Goal: Entertainment & Leisure: Browse casually

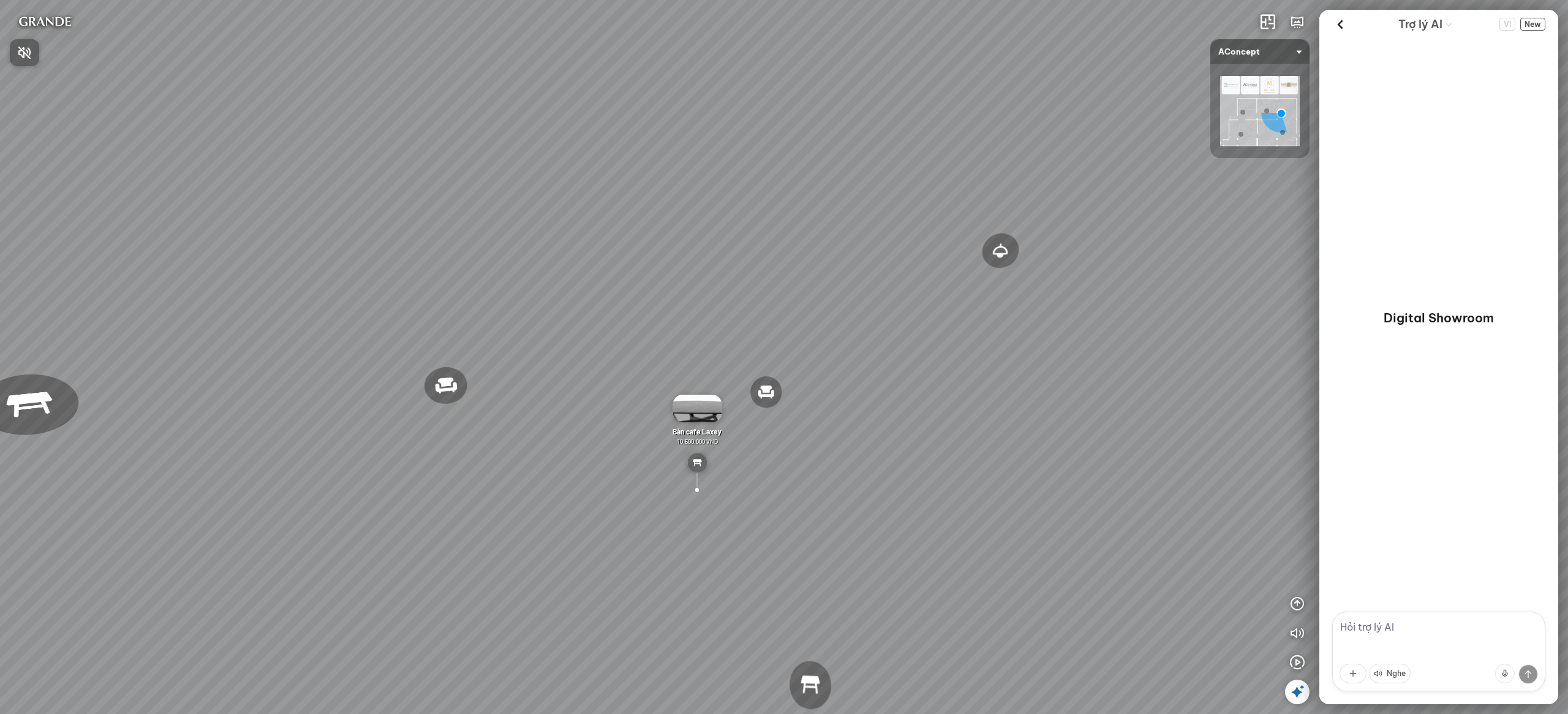
click at [565, 210] on div at bounding box center [784, 357] width 1568 height 714
click at [556, 236] on div "Đèn trần Reno 5.300.000 VND Giường ngủ Palima 19.000.000 VND Ghế thư giãn Nanna…" at bounding box center [784, 357] width 1568 height 714
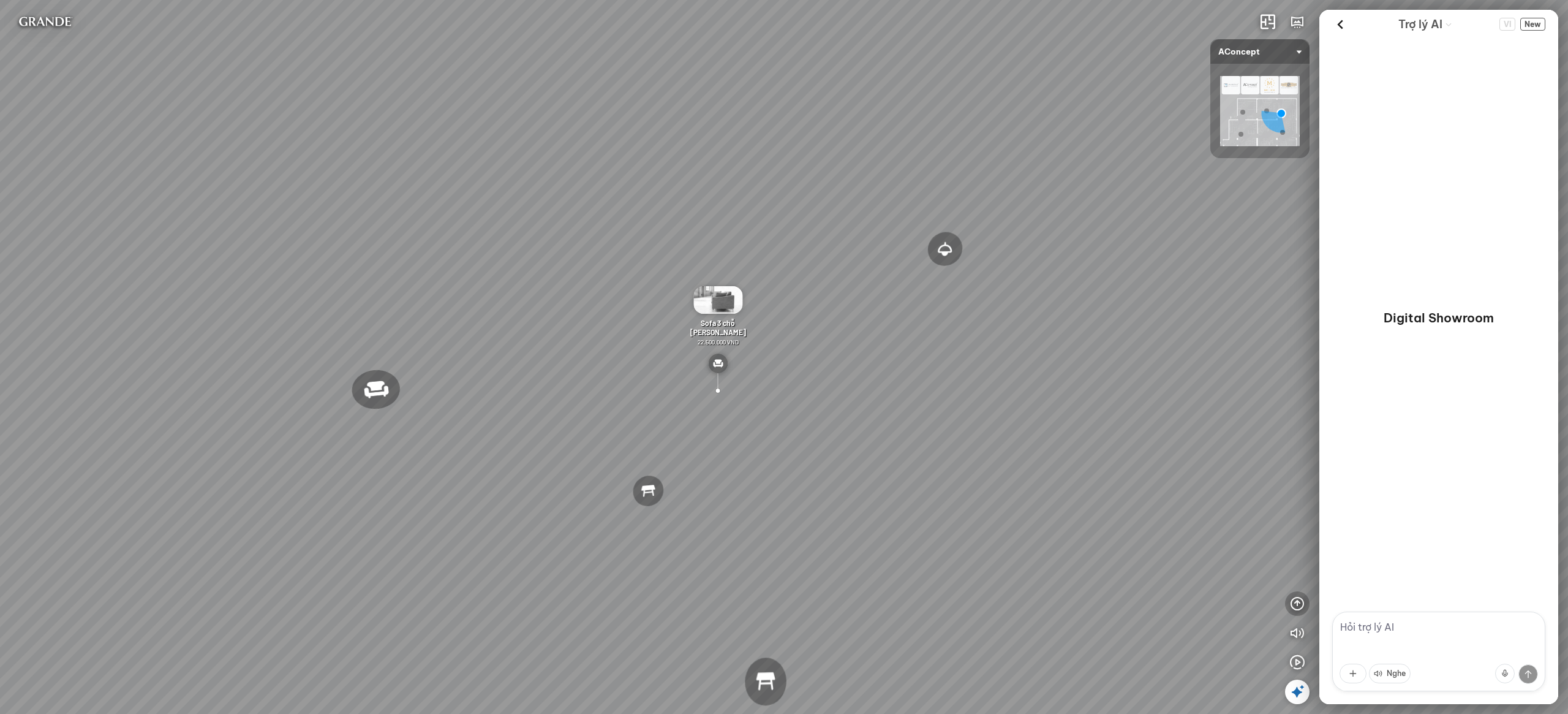
click at [1298, 608] on icon "button" at bounding box center [1298, 603] width 15 height 15
click at [1299, 576] on icon "button" at bounding box center [1298, 574] width 15 height 15
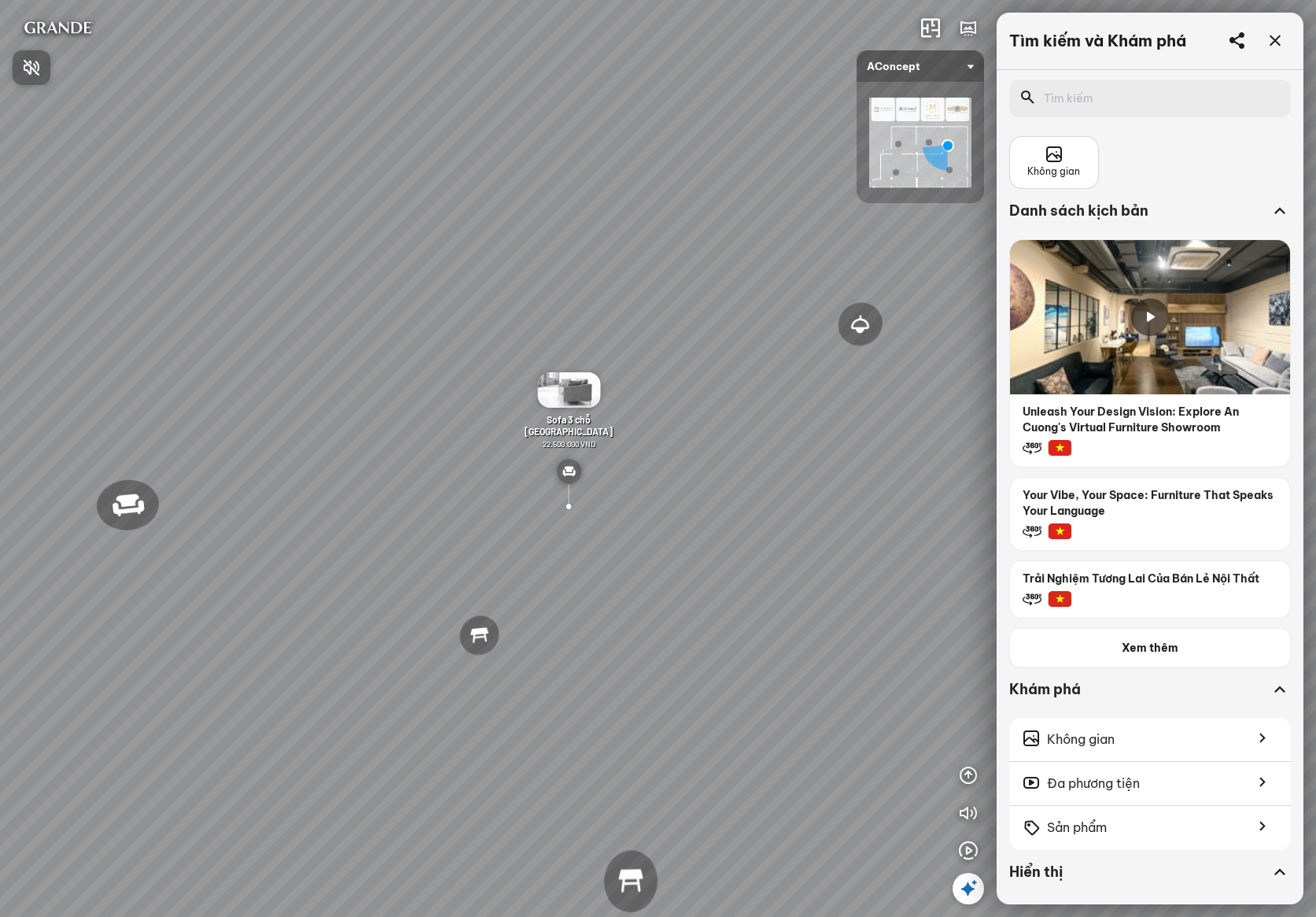
drag, startPoint x: 882, startPoint y: 515, endPoint x: 561, endPoint y: 509, distance: 321.1
click at [557, 511] on div at bounding box center [658, 459] width 1316 height 917
drag, startPoint x: 565, startPoint y: 509, endPoint x: 1089, endPoint y: 500, distance: 524.1
click at [1089, 500] on div "Đèn trần Reno 5.300.000 VND Giường ngủ Palima 19.000.000 VND Ghế thư giãn Nanna…" at bounding box center [658, 459] width 1316 height 917
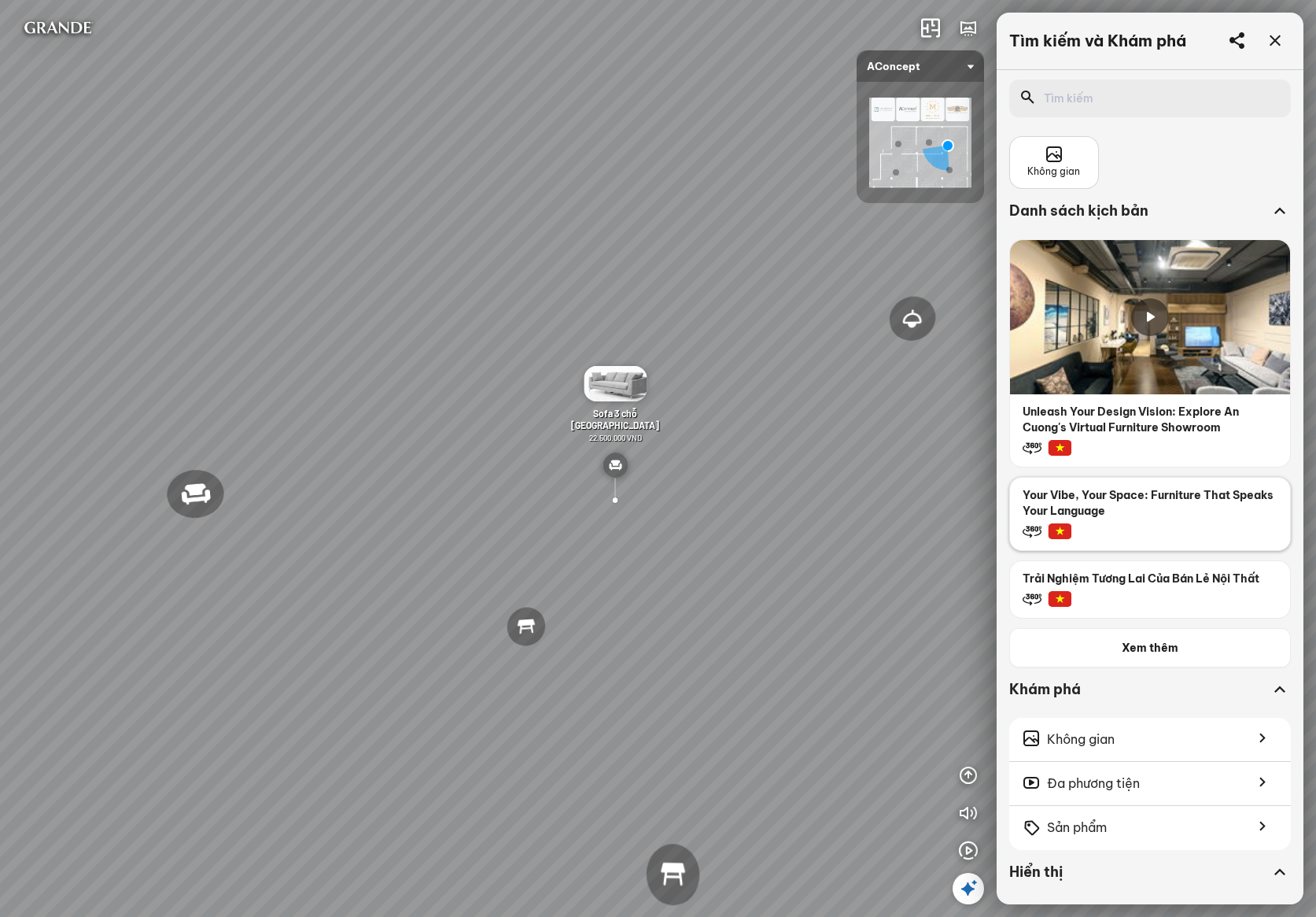
drag, startPoint x: 766, startPoint y: 484, endPoint x: 1175, endPoint y: 487, distance: 409.0
click at [1186, 485] on div "Đèn [PERSON_NAME] 5.300.000 VND Giường ngủ Palima 19.000.000 VND Ghế thư giãn N…" at bounding box center [658, 459] width 1316 height 917
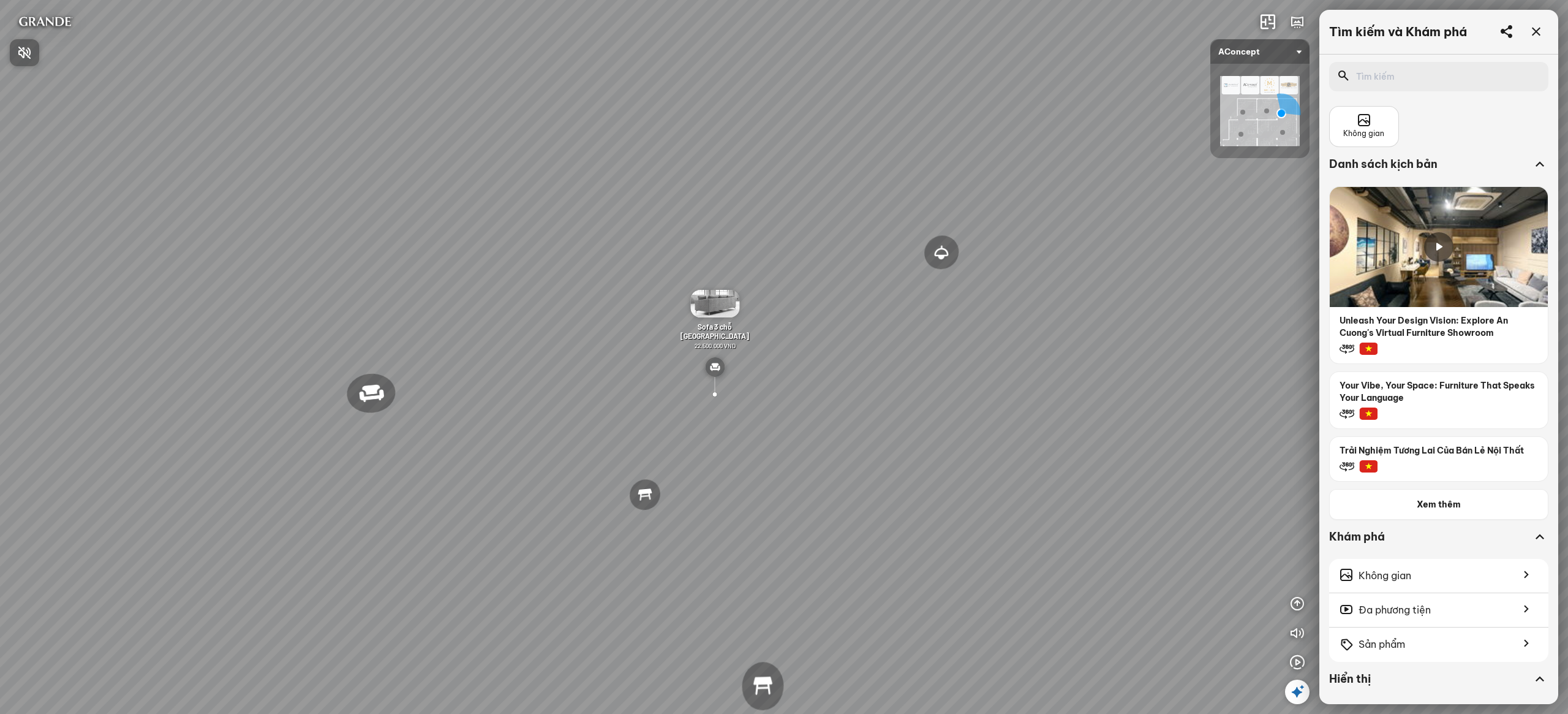
drag, startPoint x: 1107, startPoint y: 250, endPoint x: 858, endPoint y: 245, distance: 249.1
click at [858, 245] on div at bounding box center [784, 357] width 1568 height 714
drag, startPoint x: 665, startPoint y: 233, endPoint x: 499, endPoint y: 220, distance: 166.5
click at [499, 220] on div "Đèn trần Reno 5.300.000 VND Giường ngủ Palima 19.000.000 VND Ghế thư giãn Nanna…" at bounding box center [784, 357] width 1568 height 714
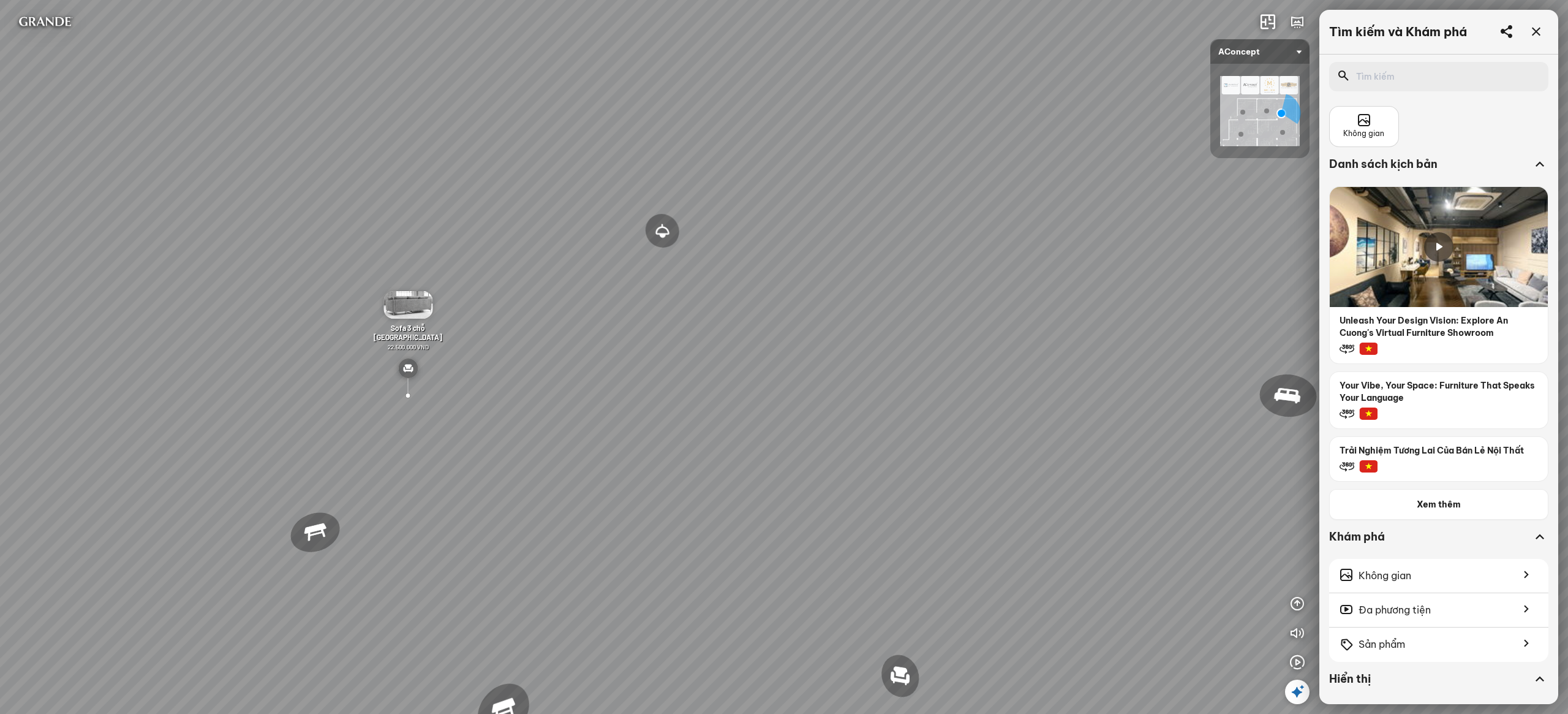
drag, startPoint x: 864, startPoint y: 212, endPoint x: 1097, endPoint y: 214, distance: 233.0
click at [1097, 214] on div "Đèn trần Reno 5.300.000 VND Giường ngủ Palima 19.000.000 VND Ghế thư giãn Nanna…" at bounding box center [784, 357] width 1568 height 714
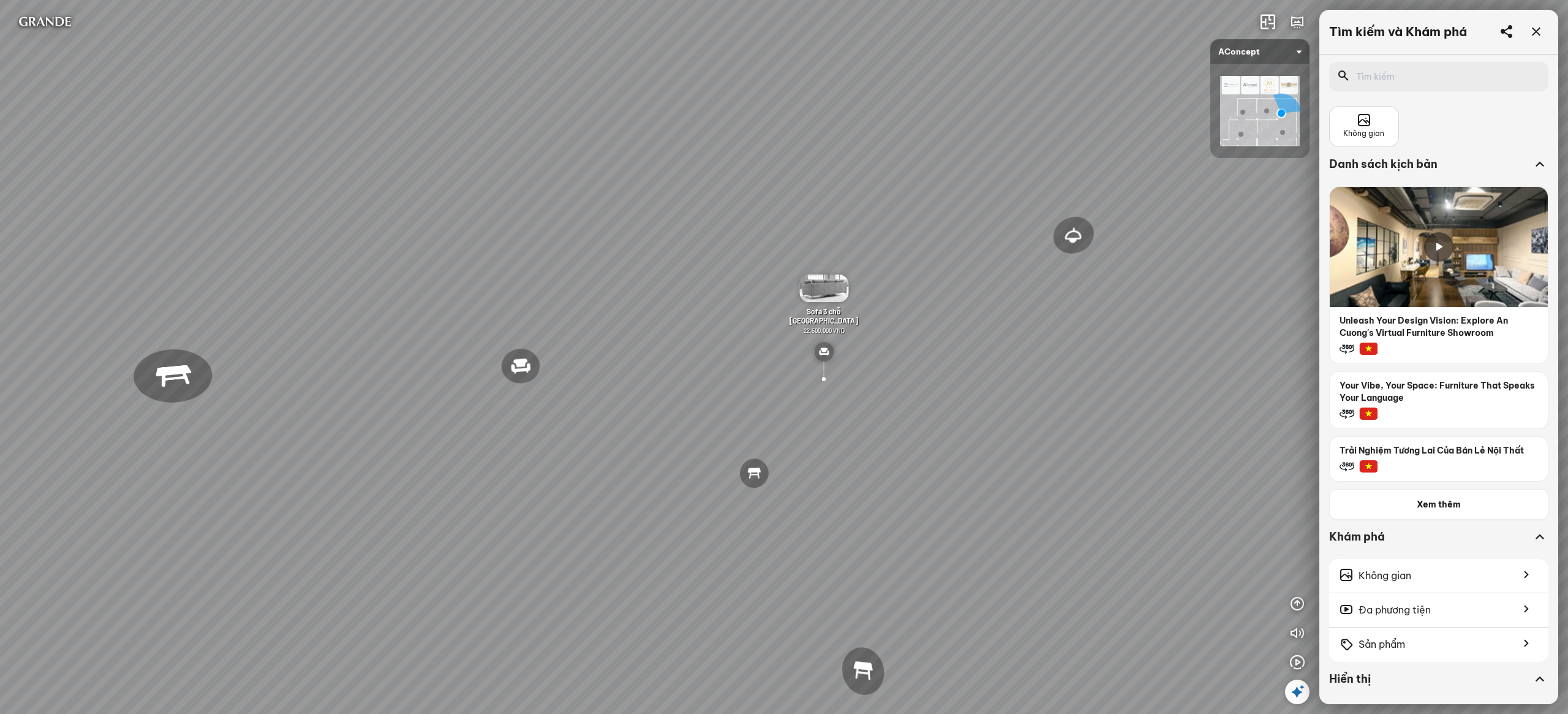
drag, startPoint x: 1117, startPoint y: 204, endPoint x: 1126, endPoint y: 204, distance: 9.0
click at [1126, 204] on div "Đèn trần Reno 5.300.000 VND Giường ngủ Palima 19.000.000 VND Ghế thư giãn Nanna…" at bounding box center [784, 357] width 1568 height 714
